Goal: Task Accomplishment & Management: Manage account settings

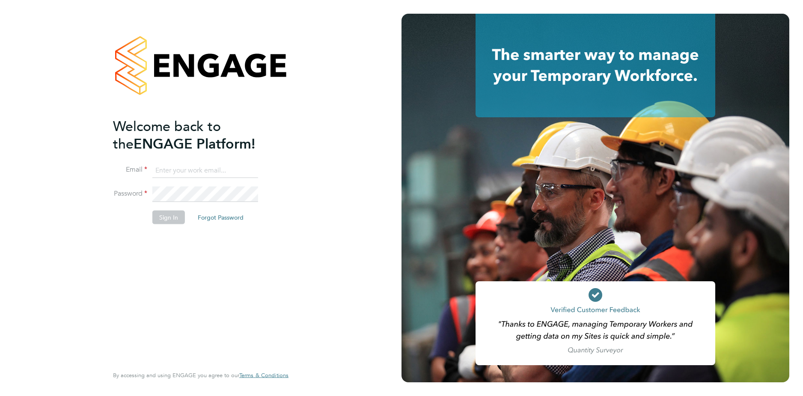
type input "codonovan@skilledcareers.co.uk"
click at [164, 211] on button "Sign In" at bounding box center [168, 218] width 33 height 14
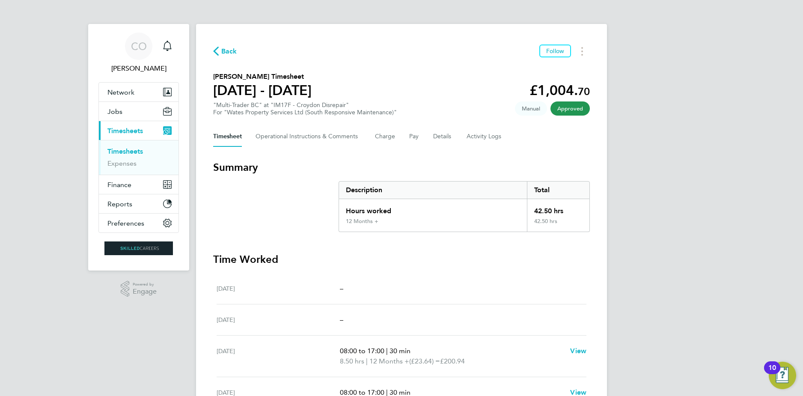
drag, startPoint x: 635, startPoint y: 146, endPoint x: 595, endPoint y: 76, distance: 80.6
click at [635, 146] on div "CO Craig O'Donovan Notifications Applications: Network Businesses Sites Workers…" at bounding box center [401, 309] width 803 height 619
click at [229, 56] on span "Back" at bounding box center [229, 51] width 16 height 10
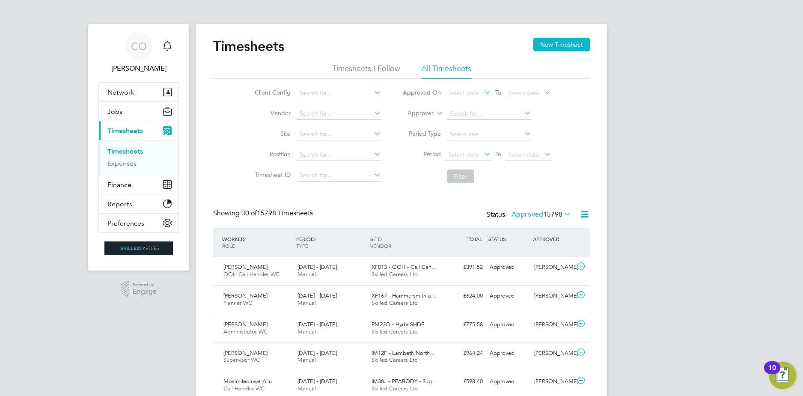
drag, startPoint x: 473, startPoint y: 151, endPoint x: 482, endPoint y: 149, distance: 8.7
click at [481, 150] on span "Select date" at bounding box center [468, 155] width 46 height 12
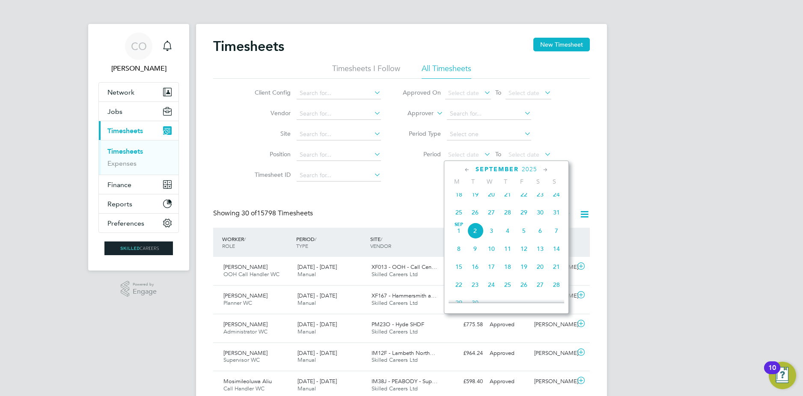
click at [461, 217] on span "25" at bounding box center [459, 212] width 16 height 16
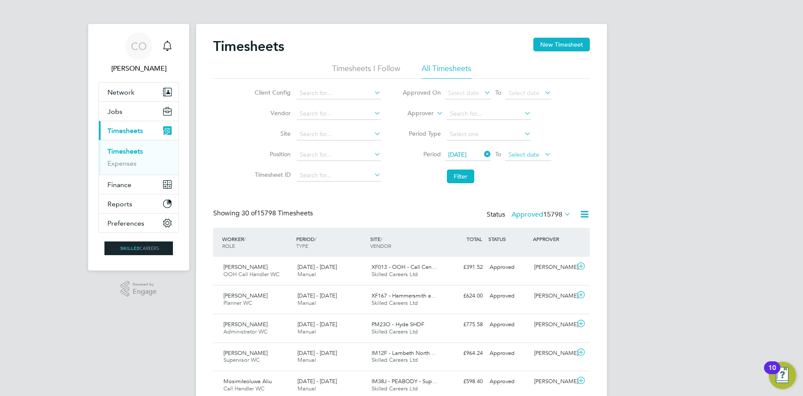
click at [521, 150] on span "Select date" at bounding box center [529, 155] width 46 height 12
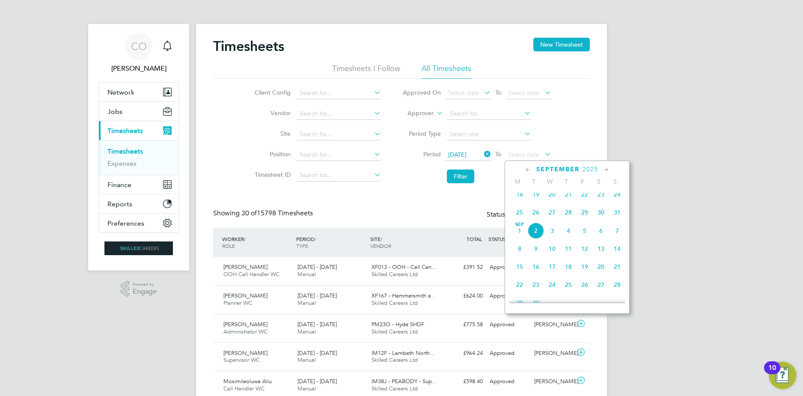
click at [616, 219] on span "31" at bounding box center [617, 212] width 16 height 16
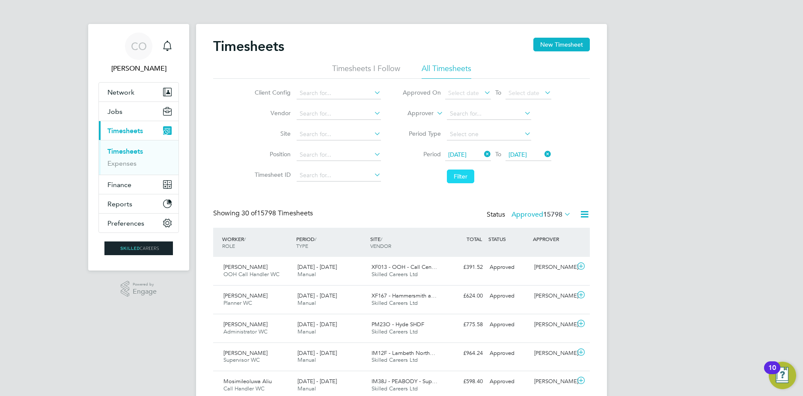
click at [461, 182] on button "Filter" at bounding box center [460, 177] width 27 height 14
click at [589, 214] on icon at bounding box center [584, 214] width 11 height 11
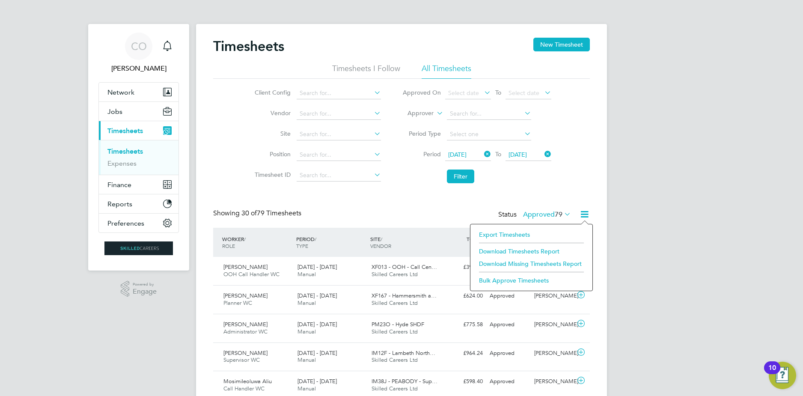
click at [528, 248] on li "Download Timesheets Report" at bounding box center [531, 251] width 113 height 12
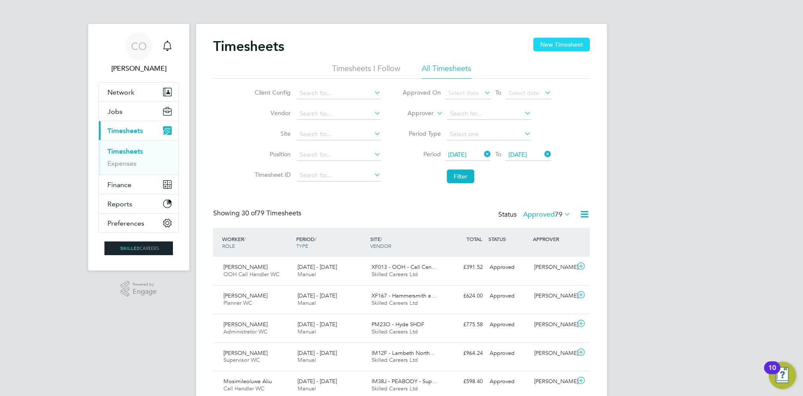
click at [534, 46] on button "New Timesheet" at bounding box center [561, 45] width 57 height 14
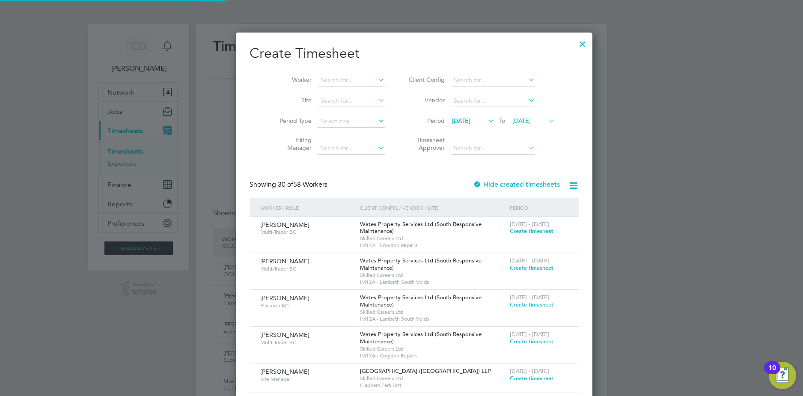
scroll to position [1455, 331]
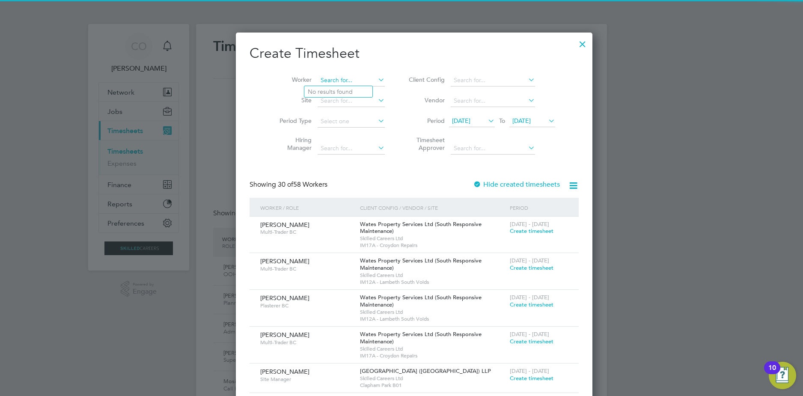
click at [348, 77] on input at bounding box center [351, 80] width 67 height 12
click at [342, 117] on li "Karl Hill" at bounding box center [357, 115] width 106 height 12
type input "Karl Hill"
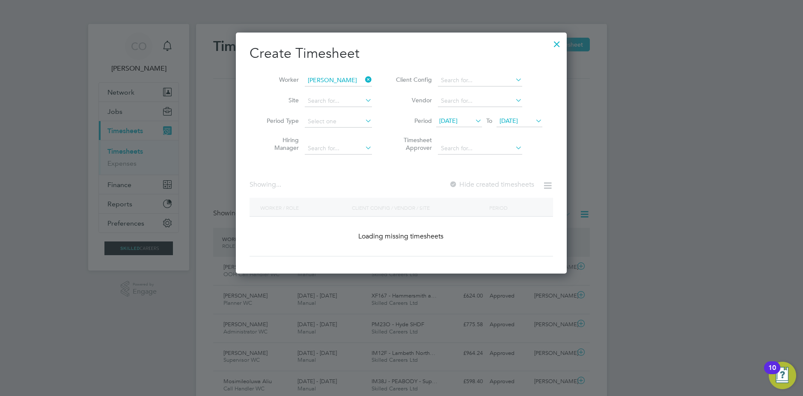
scroll to position [231, 331]
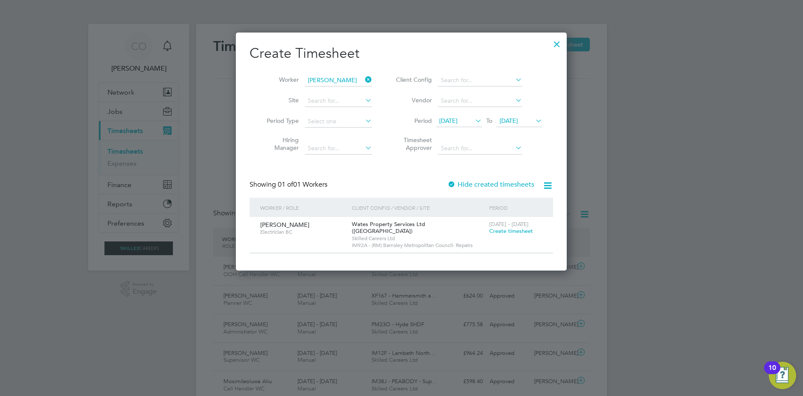
click at [464, 187] on label "Hide created timesheets" at bounding box center [490, 184] width 87 height 9
click at [473, 193] on div "Showing 01 of 01 Workers Hide created timesheets" at bounding box center [402, 189] width 304 height 18
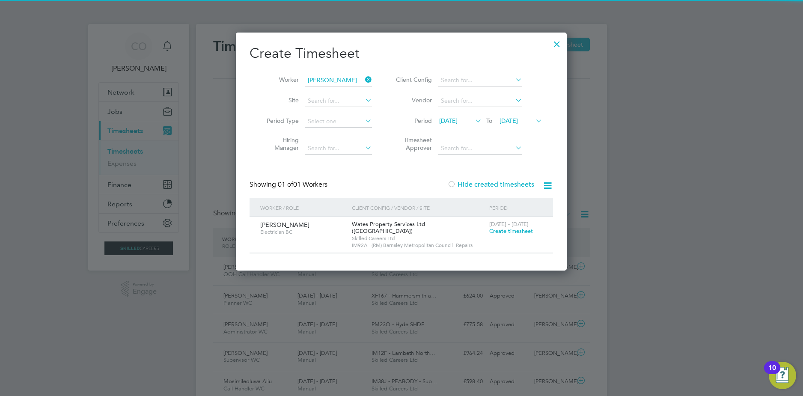
click at [469, 183] on label "Hide created timesheets" at bounding box center [490, 184] width 87 height 9
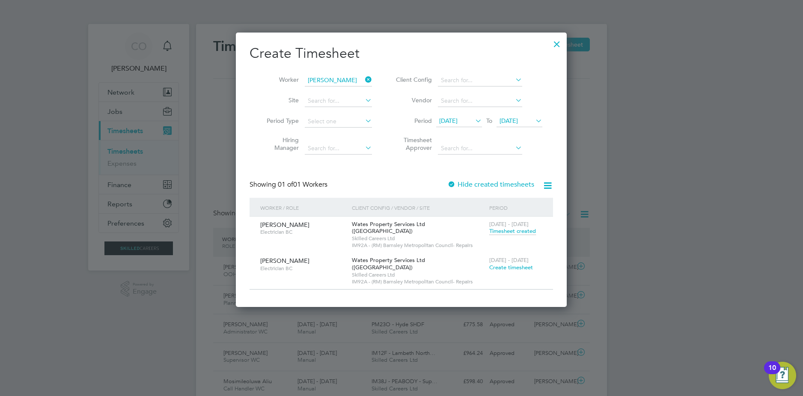
scroll to position [260, 331]
click at [505, 234] on span "Timesheet created" at bounding box center [512, 231] width 47 height 8
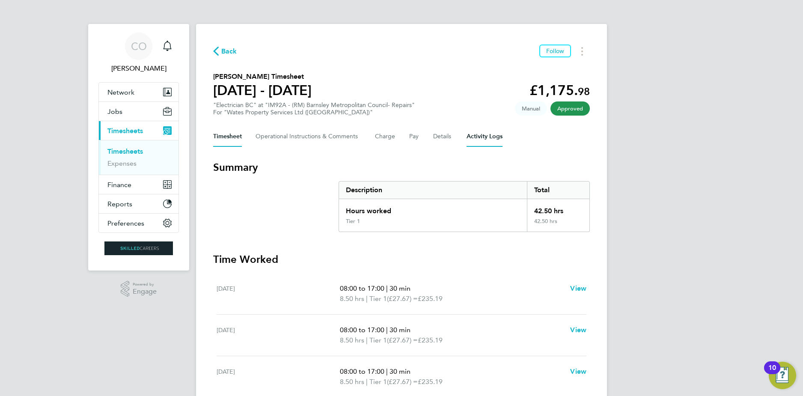
click at [467, 141] on div "Timesheet Operational Instructions & Comments Charge Pay Details Activity Logs" at bounding box center [401, 136] width 377 height 21
click at [476, 141] on Logs-tab "Activity Logs" at bounding box center [485, 136] width 36 height 21
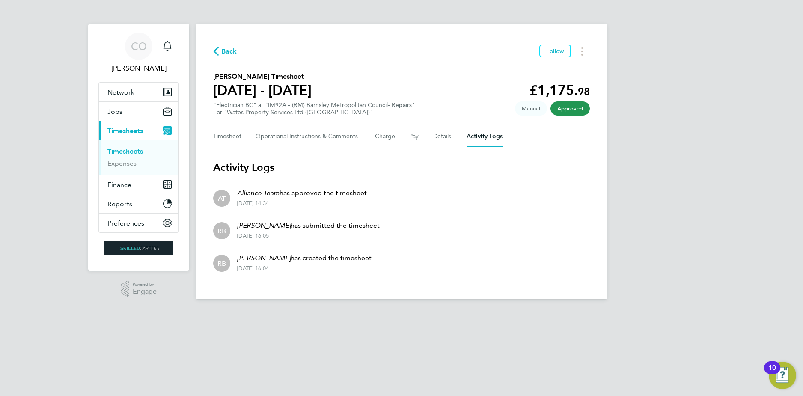
click at [221, 50] on span "Back" at bounding box center [225, 51] width 24 height 8
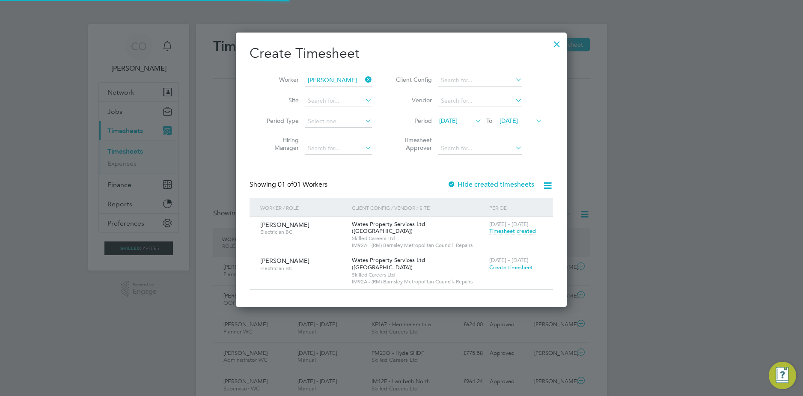
scroll to position [22, 74]
click at [363, 83] on icon at bounding box center [363, 80] width 0 height 12
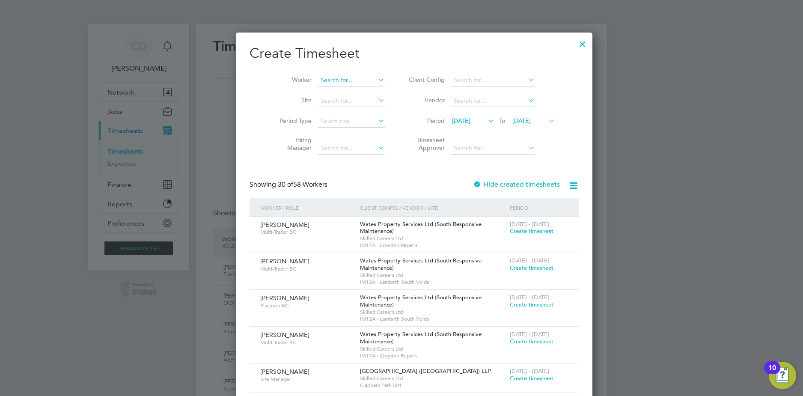
click at [345, 84] on input at bounding box center [351, 80] width 67 height 12
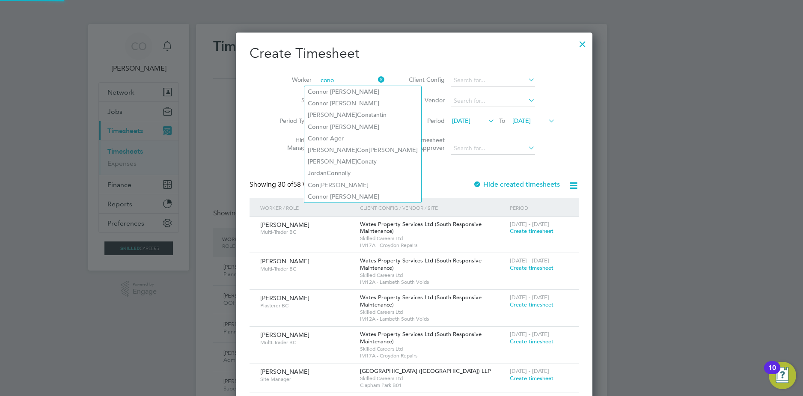
type input "conor"
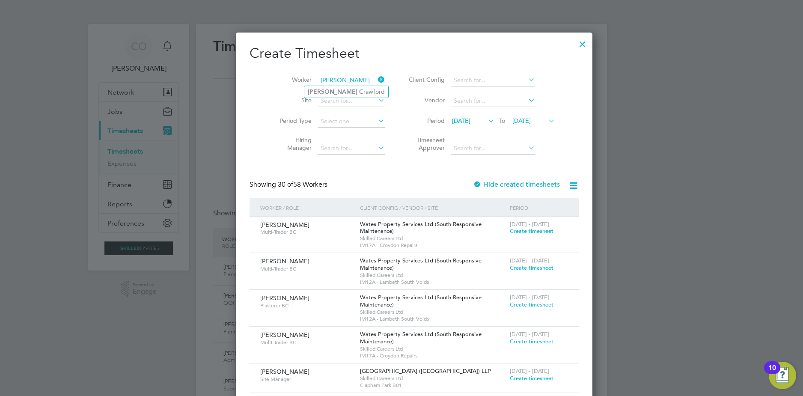
type input "peter c"
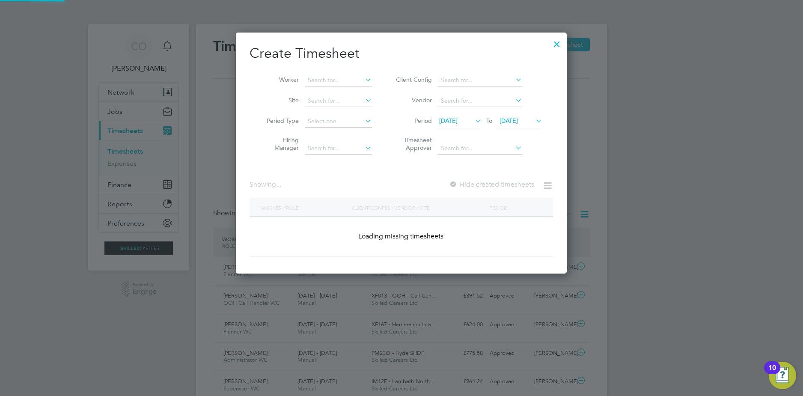
click at [551, 42] on div at bounding box center [556, 41] width 15 height 15
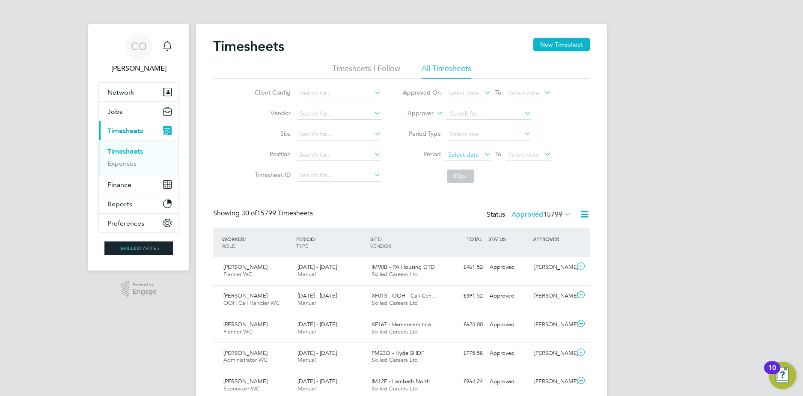
click at [476, 152] on span "Select date" at bounding box center [463, 155] width 31 height 8
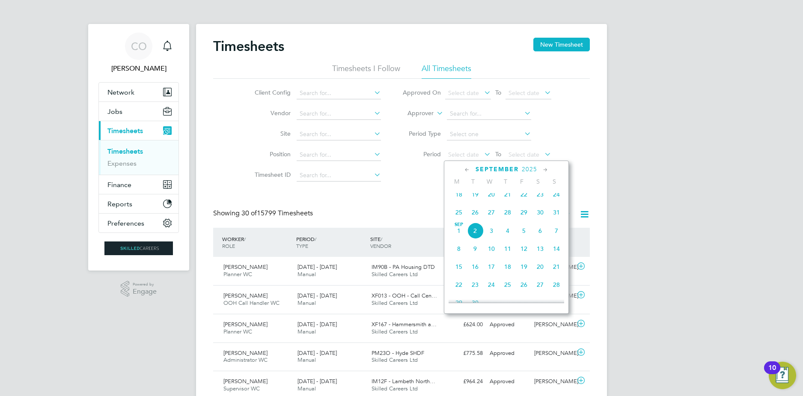
click at [456, 220] on span "25" at bounding box center [459, 212] width 16 height 16
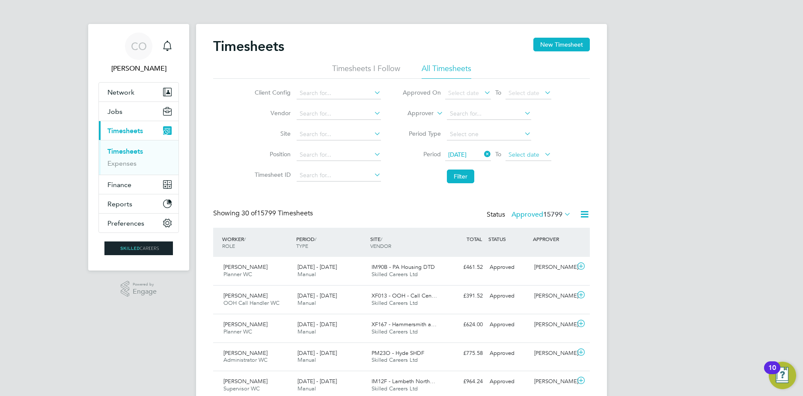
click at [524, 152] on span "Select date" at bounding box center [524, 155] width 31 height 8
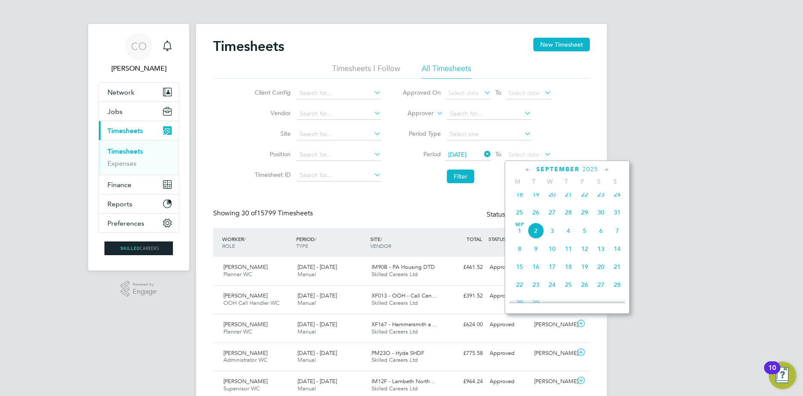
click at [613, 215] on span "31" at bounding box center [617, 212] width 16 height 16
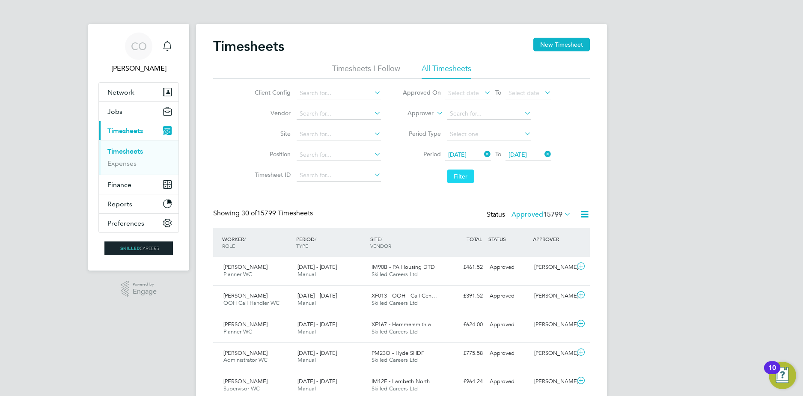
click at [454, 173] on button "Filter" at bounding box center [460, 177] width 27 height 14
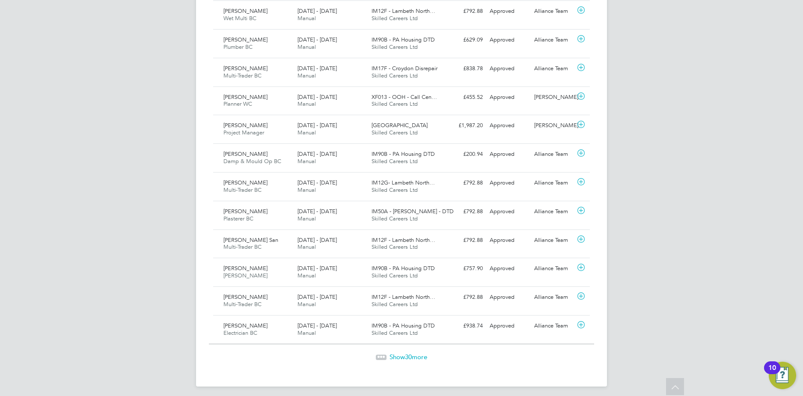
click at [394, 358] on span "Show 30 more" at bounding box center [409, 357] width 38 height 8
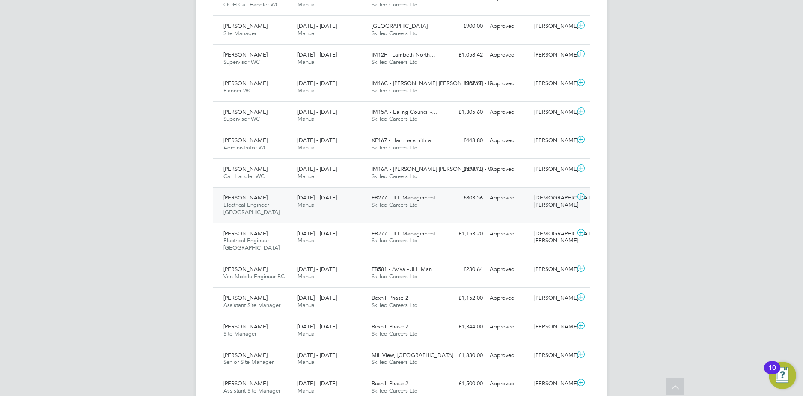
click at [242, 207] on span "Electrical Engineer BC" at bounding box center [251, 208] width 56 height 15
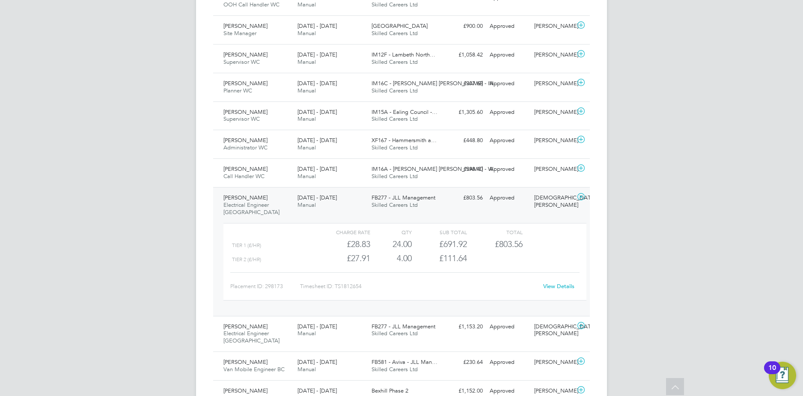
click at [559, 283] on link "View Details" at bounding box center [558, 286] width 31 height 7
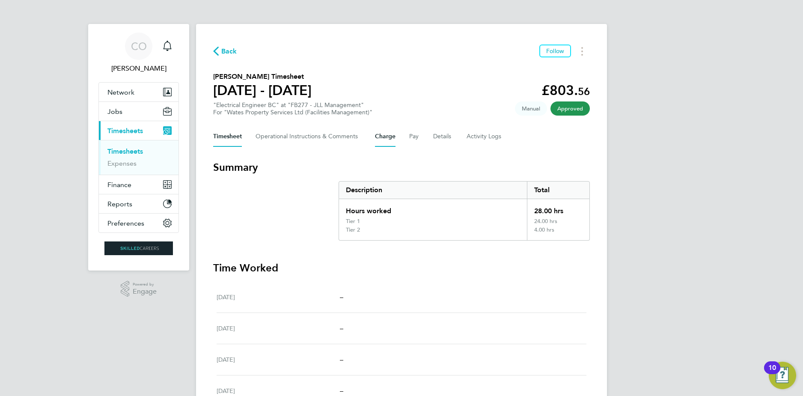
click at [387, 143] on button "Charge" at bounding box center [385, 136] width 21 height 21
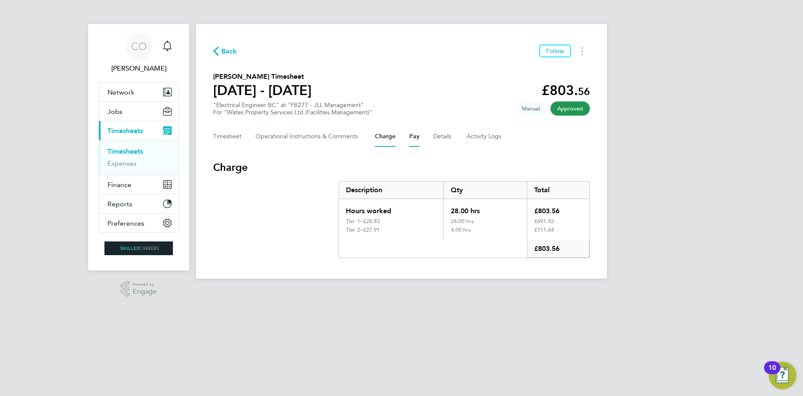
click at [411, 142] on button "Pay" at bounding box center [414, 136] width 10 height 21
click at [123, 166] on link "Expenses" at bounding box center [121, 163] width 29 height 8
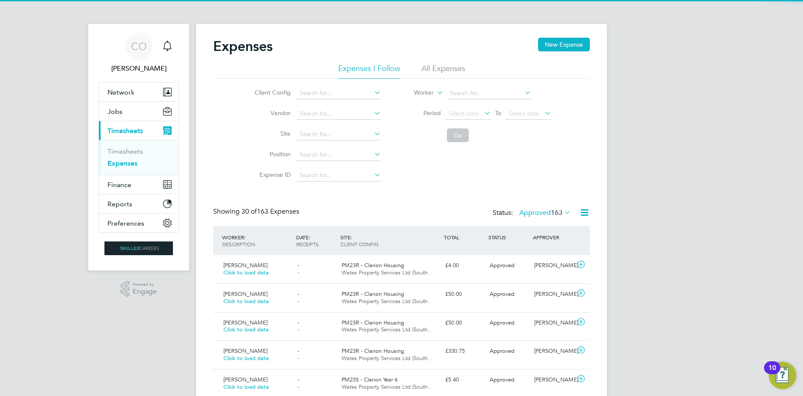
click at [440, 70] on li "All Expenses" at bounding box center [444, 70] width 44 height 15
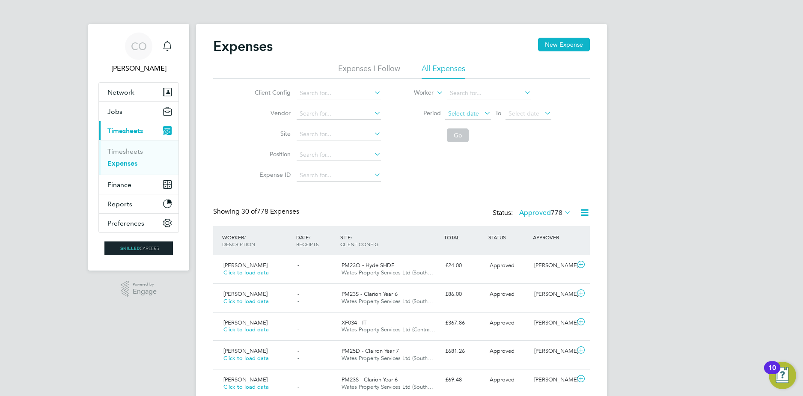
click at [460, 116] on span "Select date" at bounding box center [468, 114] width 46 height 12
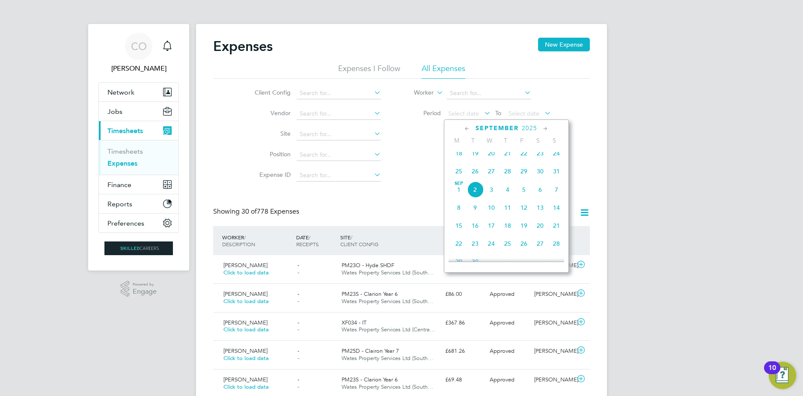
click at [461, 178] on span "25" at bounding box center [459, 171] width 16 height 16
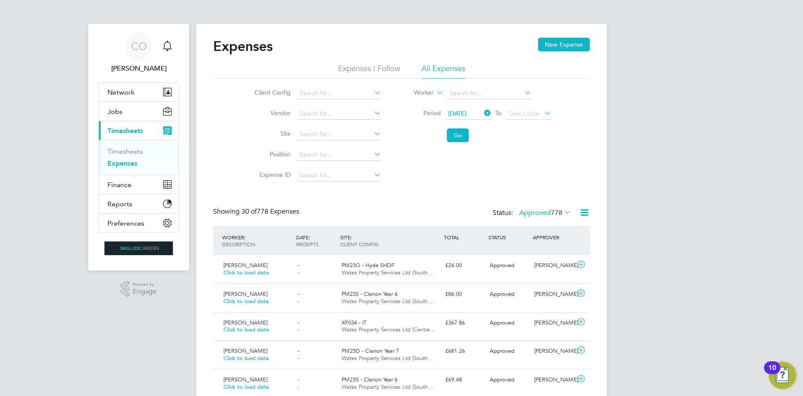
click at [543, 116] on icon at bounding box center [543, 113] width 0 height 12
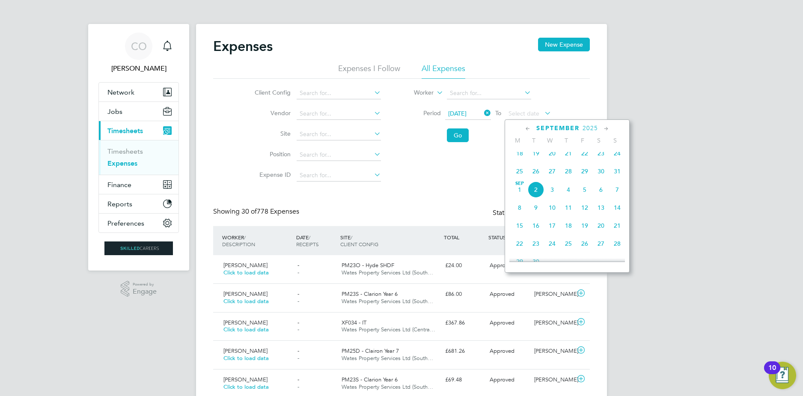
click at [616, 173] on span "31" at bounding box center [617, 171] width 16 height 16
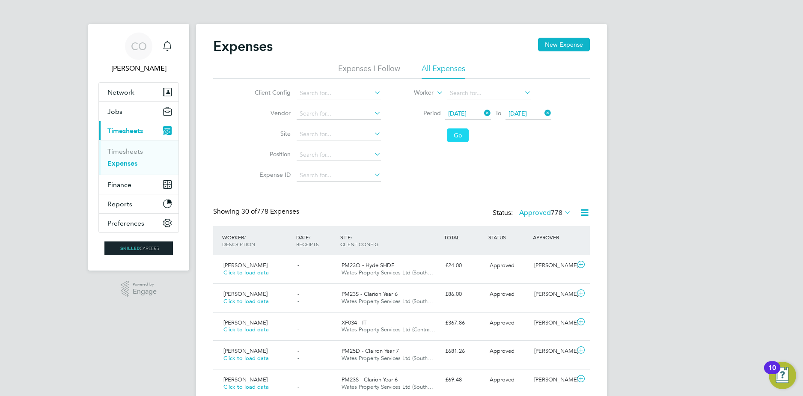
click at [458, 132] on button "Go" at bounding box center [458, 135] width 22 height 14
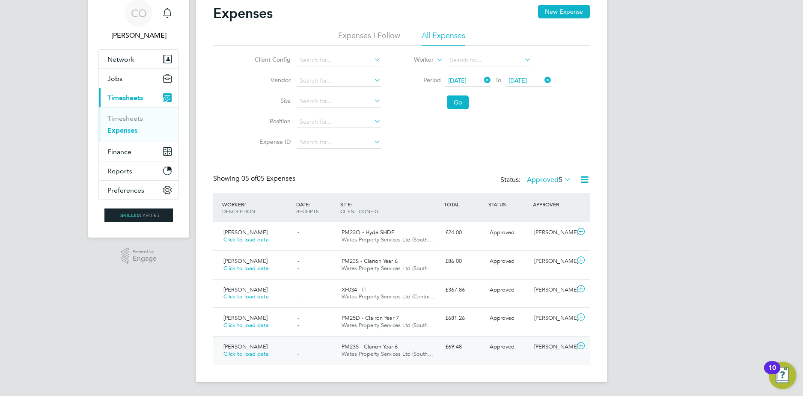
click at [344, 350] on div "PM23S - Clarion Year 6 Wates Property Services Ltd (South…" at bounding box center [390, 350] width 104 height 21
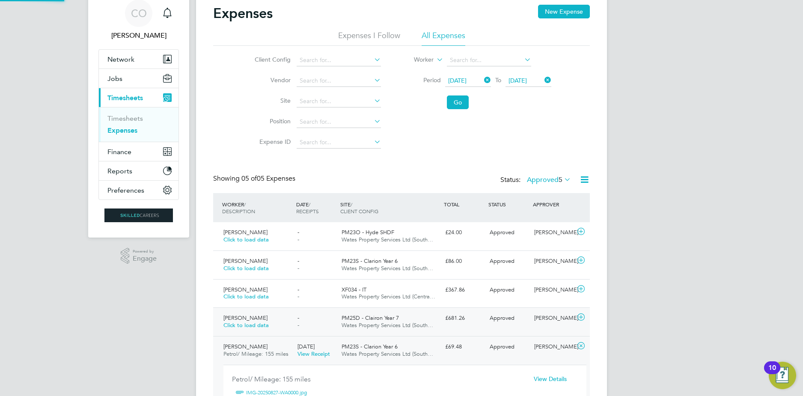
click at [325, 311] on div "- -" at bounding box center [316, 321] width 45 height 21
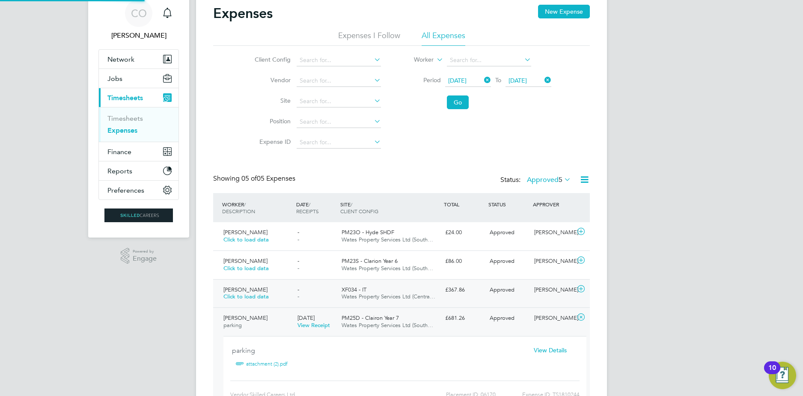
scroll to position [14, 154]
click at [319, 292] on div "- -" at bounding box center [316, 293] width 45 height 21
click at [316, 250] on div "WORKER / DESCRIPTION DATE / RECEIPTS SITE / CLIENT CONFIG TOTAL STATUS APPROVER…" at bounding box center [401, 367] width 377 height 348
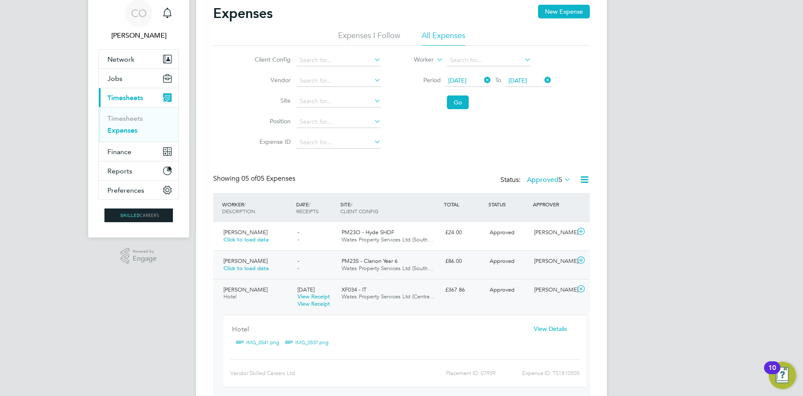
click at [322, 253] on div "[PERSON_NAME] Click to load data - - PM23S - Clarion Year 6 Wates Property Serv…" at bounding box center [401, 264] width 377 height 29
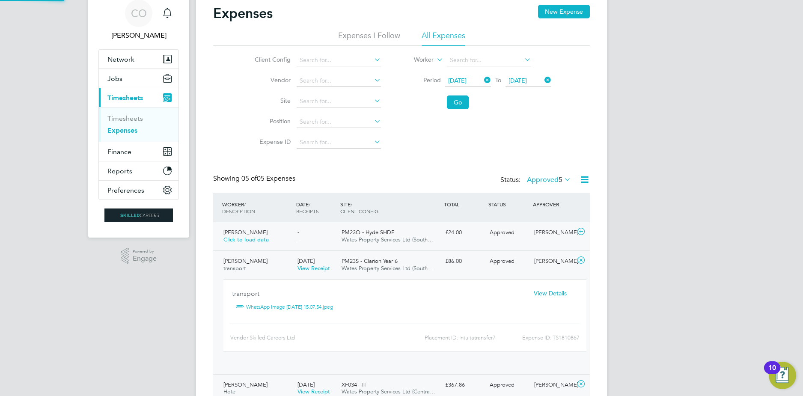
click at [320, 230] on div "- -" at bounding box center [316, 236] width 45 height 21
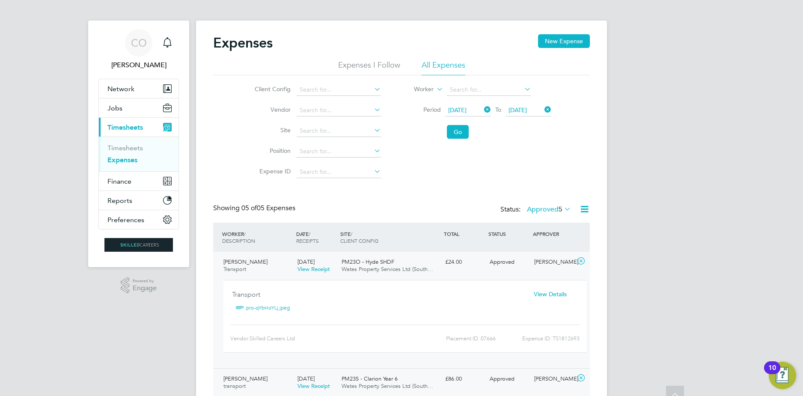
scroll to position [0, 0]
